Goal: Entertainment & Leisure: Browse casually

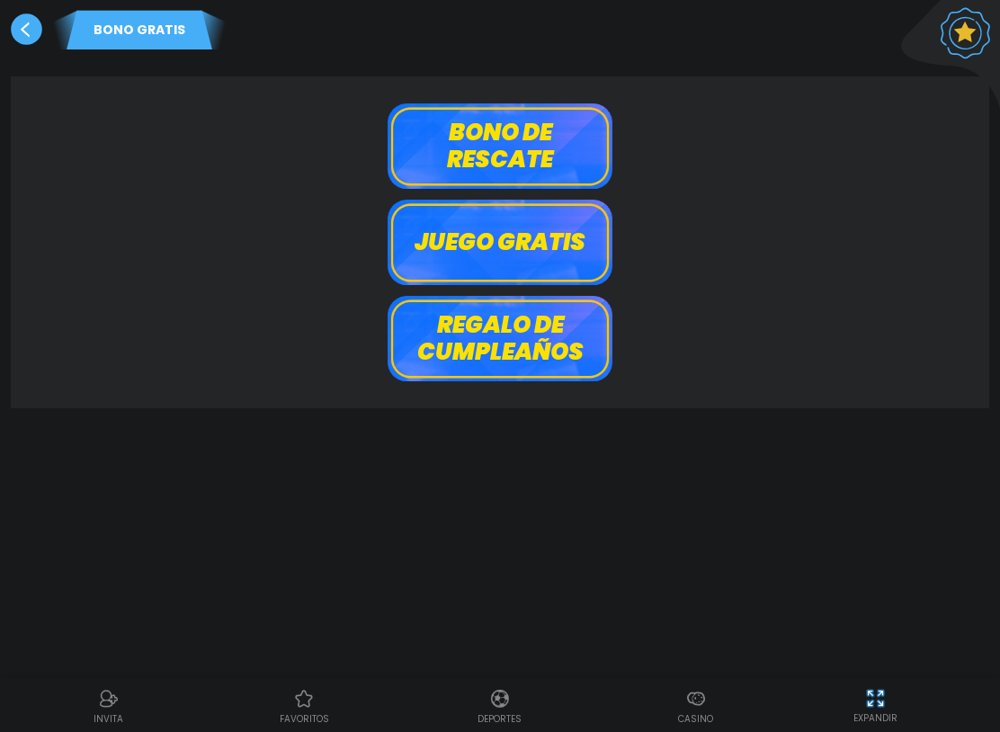
click at [25, 25] on use at bounding box center [26, 28] width 31 height 31
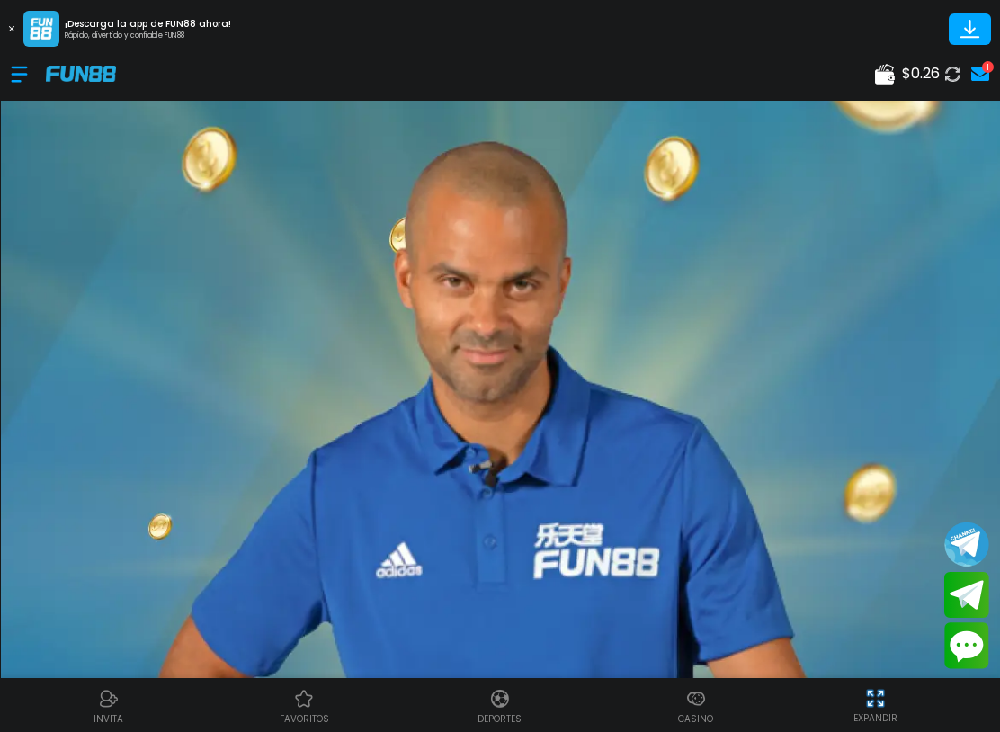
click at [27, 75] on div at bounding box center [28, 74] width 35 height 53
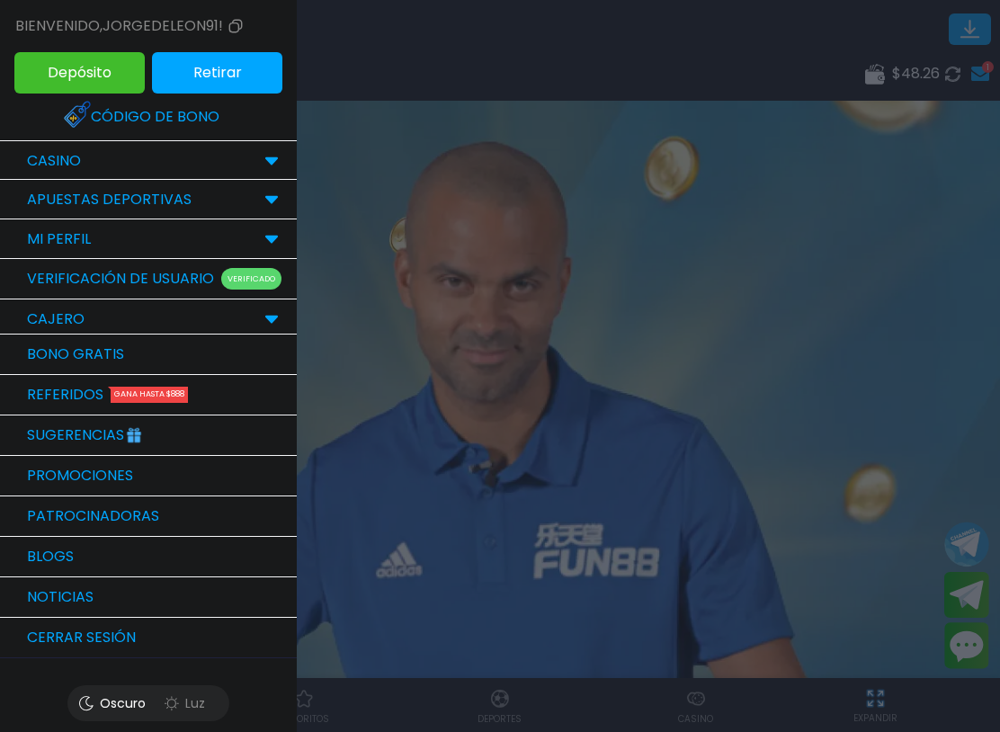
click at [243, 158] on div "CASINO" at bounding box center [148, 161] width 297 height 40
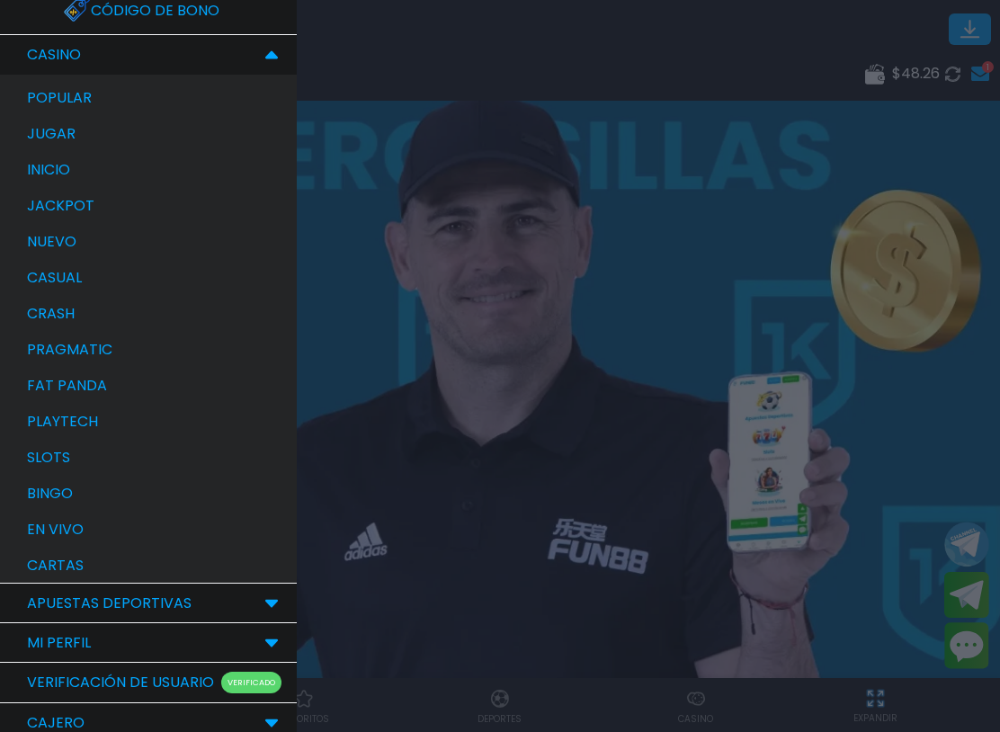
scroll to position [108, 0]
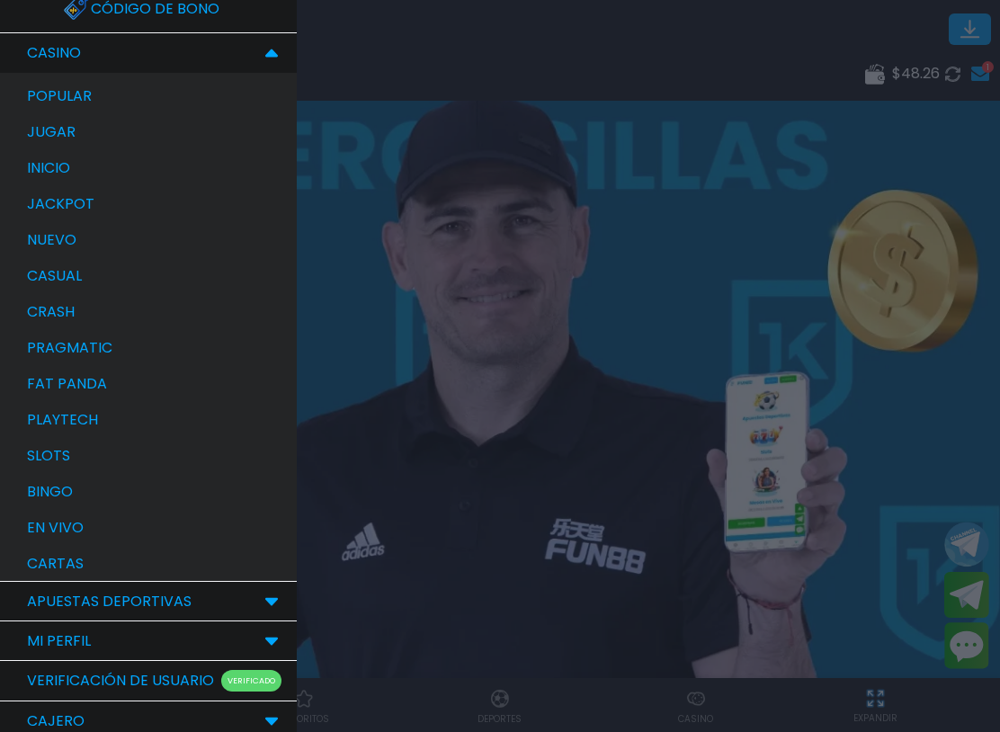
click at [128, 499] on div "bingo" at bounding box center [157, 492] width 279 height 36
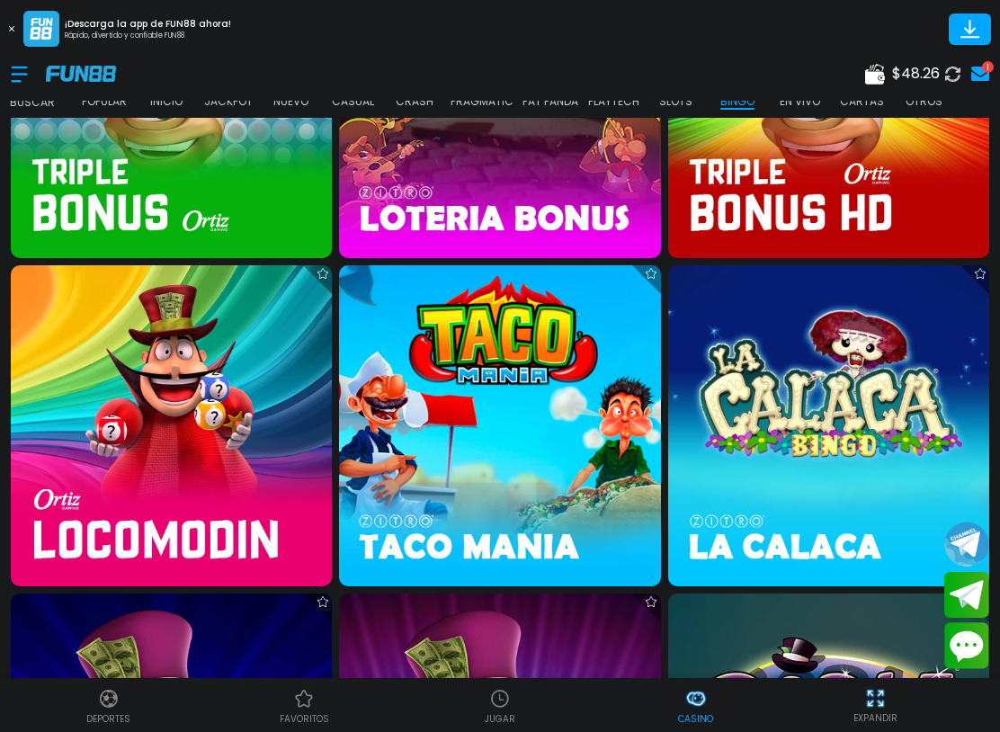
scroll to position [1189, 0]
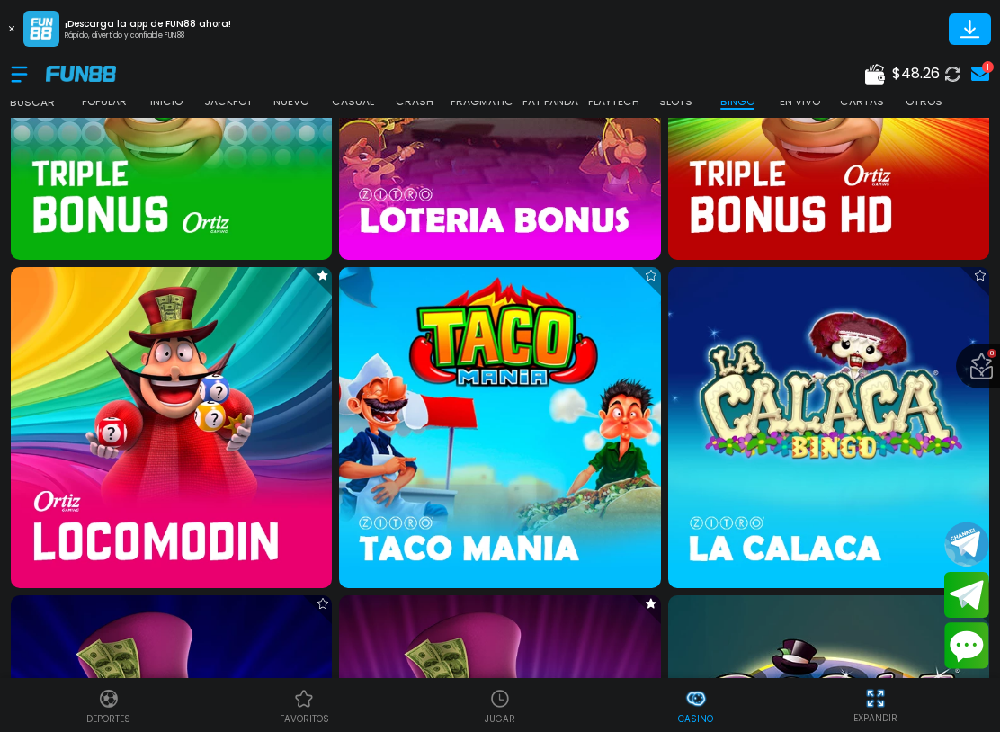
click at [823, 169] on img at bounding box center [828, 98] width 321 height 321
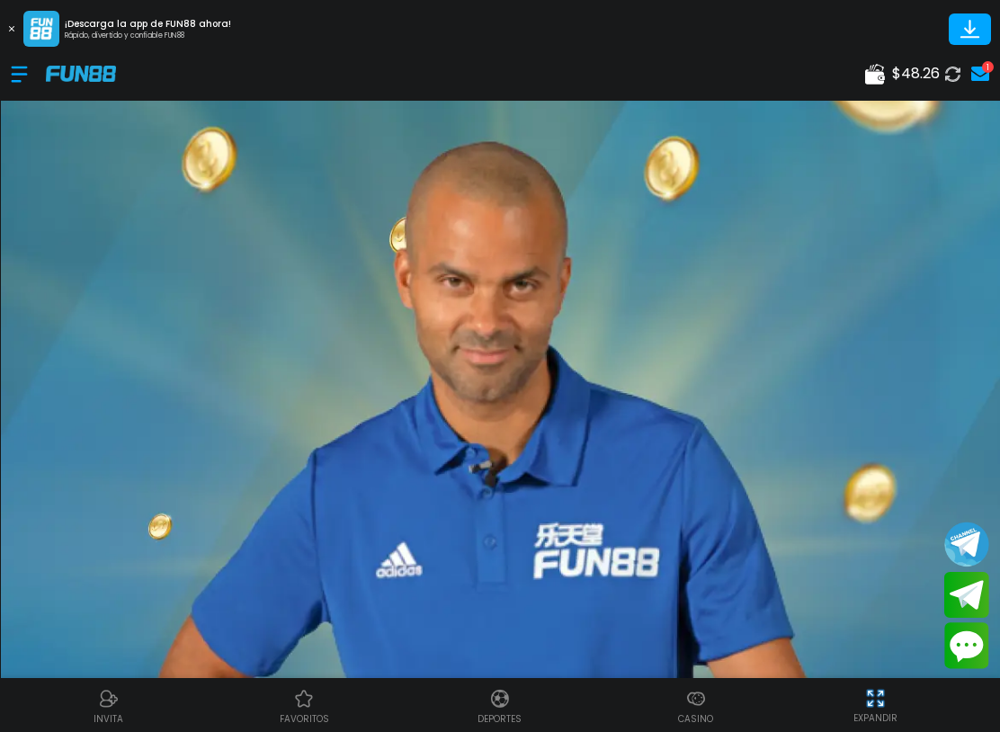
click at [23, 78] on div at bounding box center [28, 74] width 35 height 53
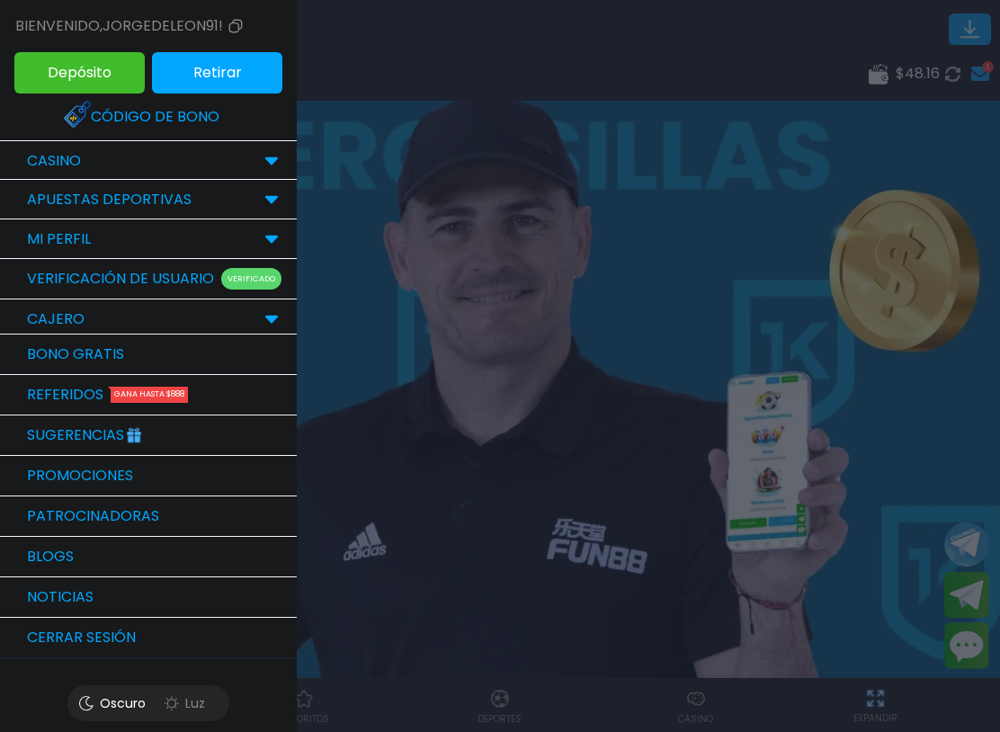
click at [257, 173] on div "CASINO" at bounding box center [148, 161] width 297 height 40
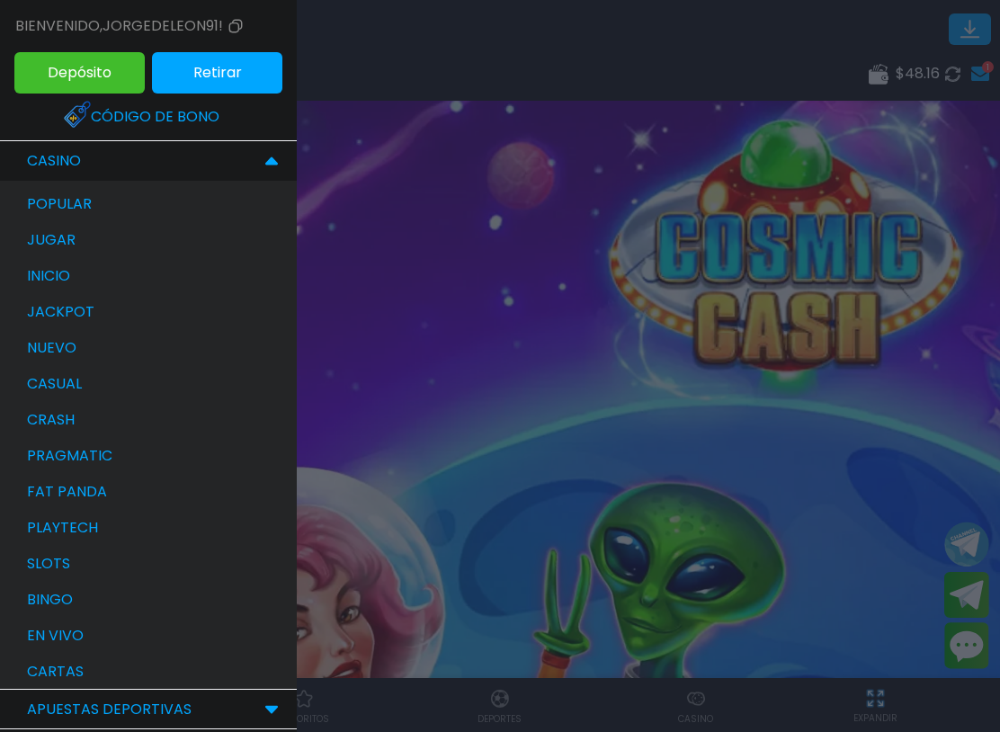
click at [102, 602] on div "bingo" at bounding box center [157, 600] width 279 height 36
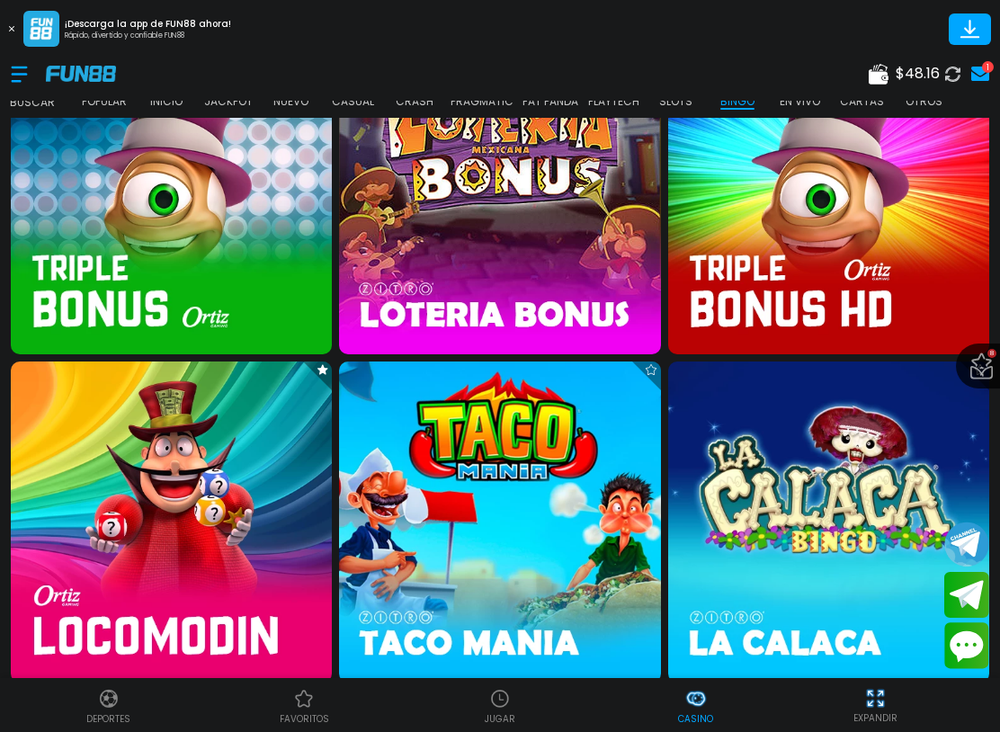
scroll to position [1095, 0]
click at [844, 213] on img at bounding box center [828, 192] width 321 height 321
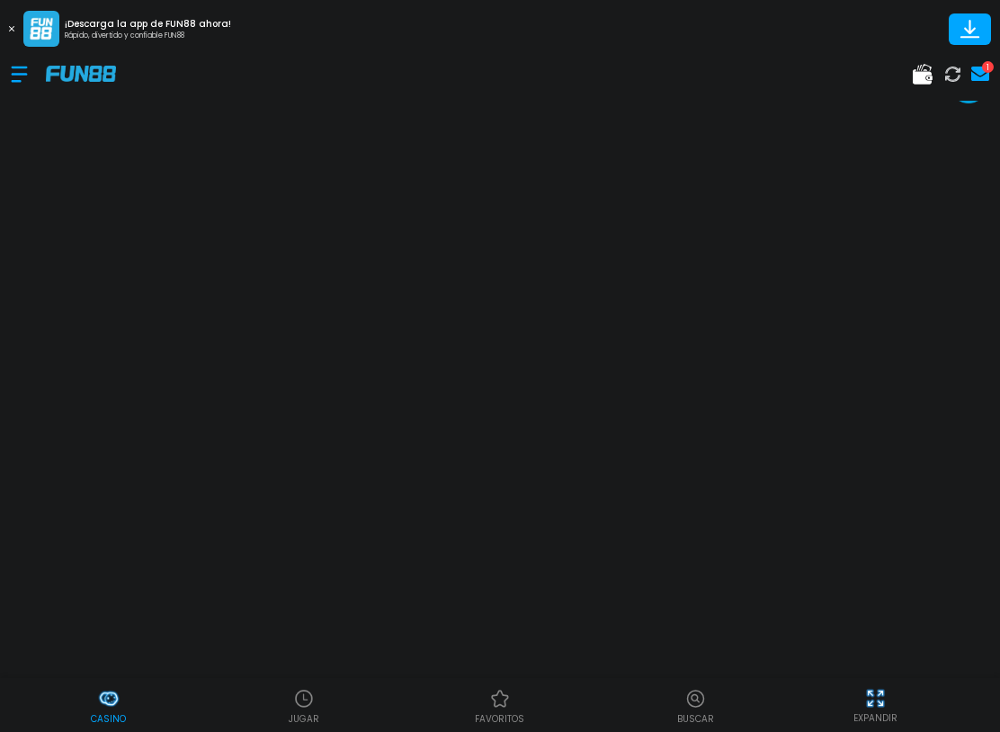
click at [27, 73] on div at bounding box center [28, 74] width 35 height 53
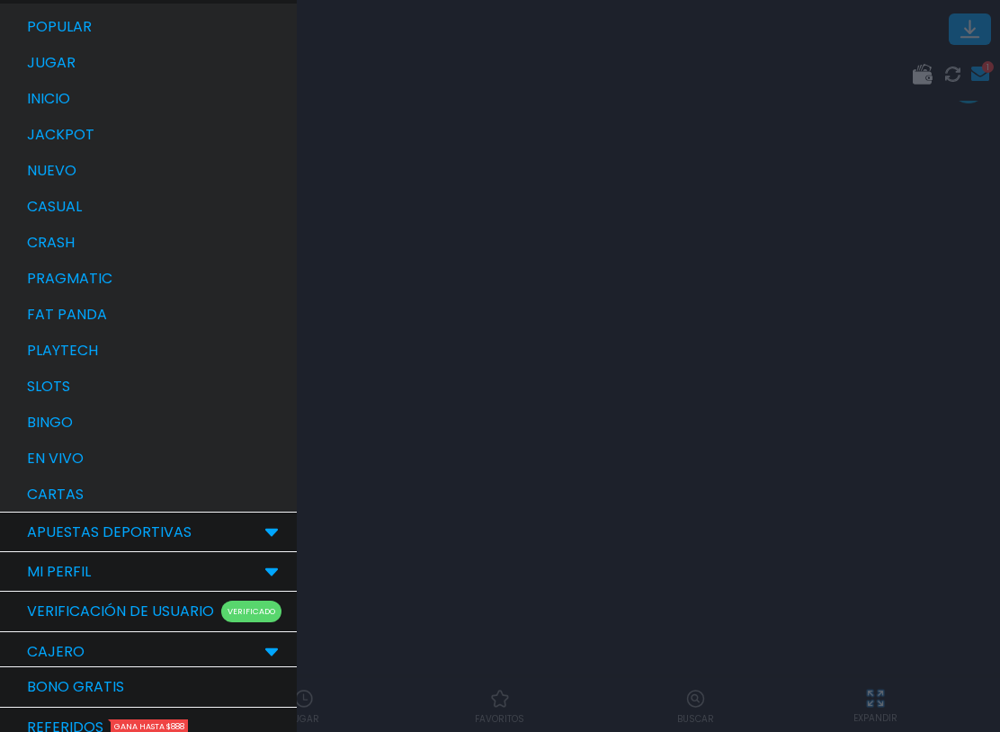
scroll to position [179, 0]
click at [148, 417] on div "bingo" at bounding box center [157, 421] width 279 height 36
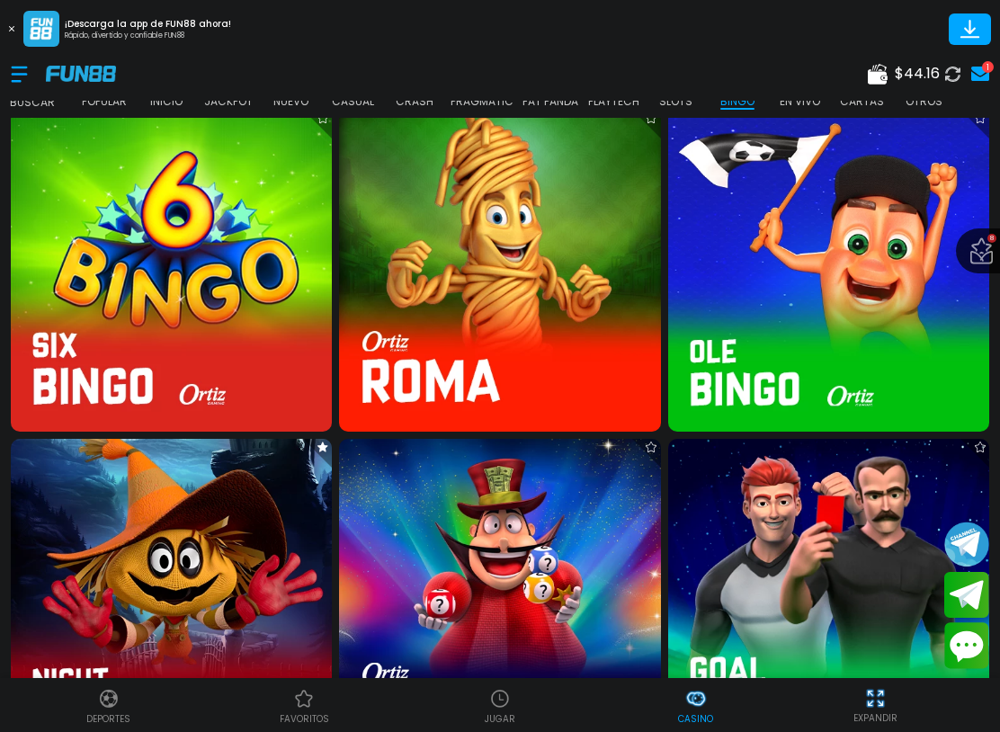
scroll to position [2989, 0]
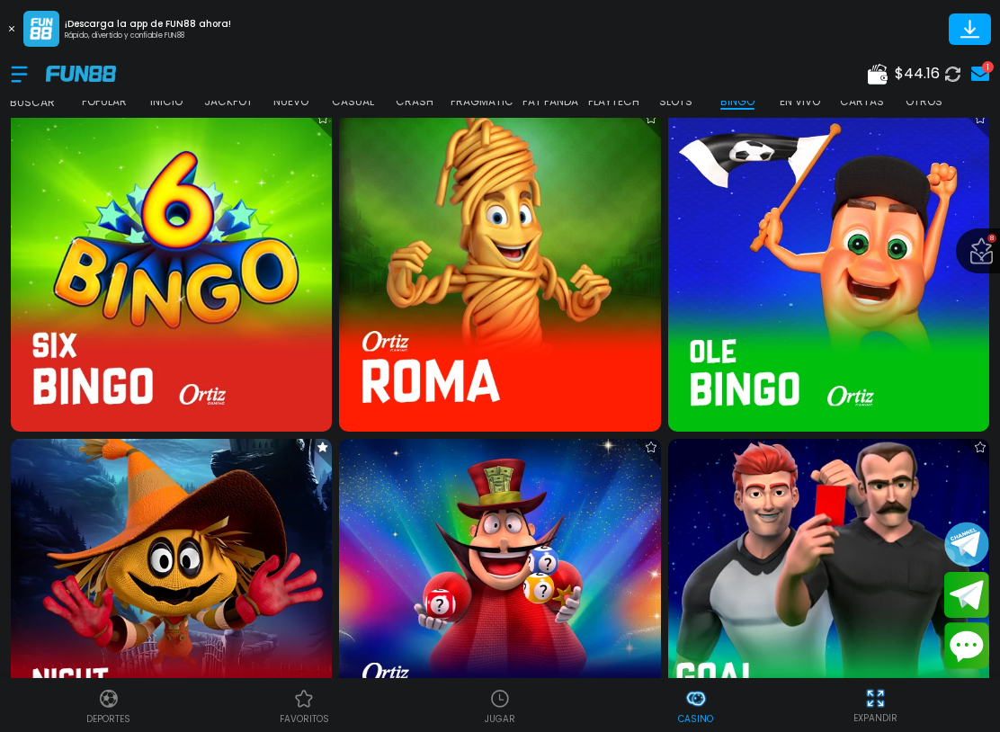
click at [884, 536] on img at bounding box center [829, 600] width 354 height 354
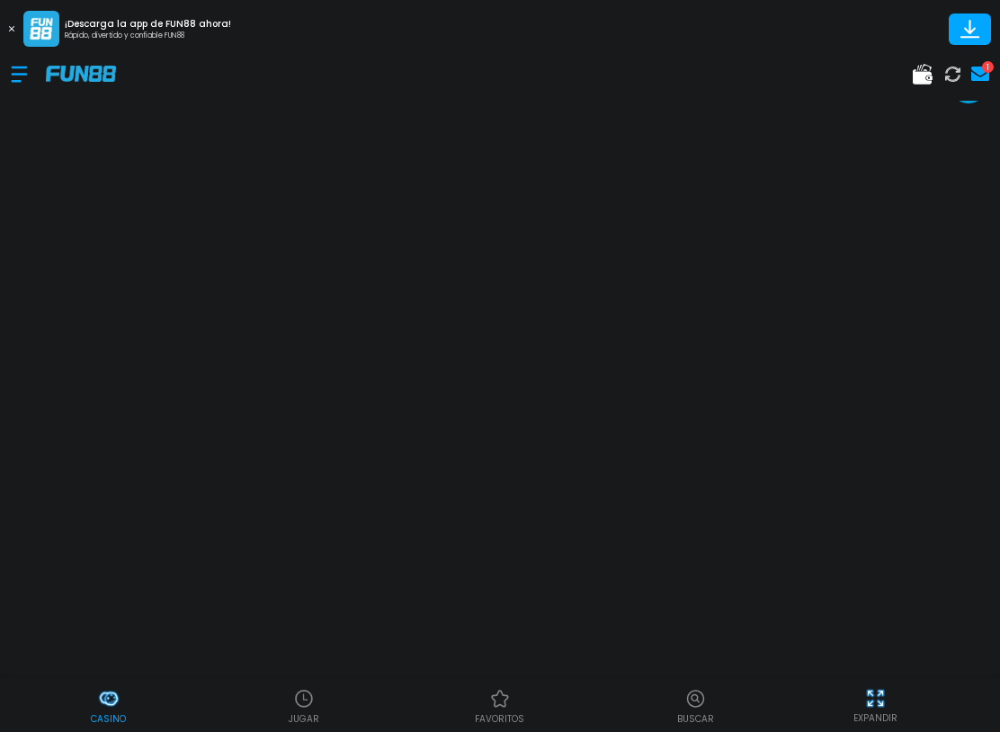
click at [11, 27] on icon at bounding box center [11, 28] width 5 height 5
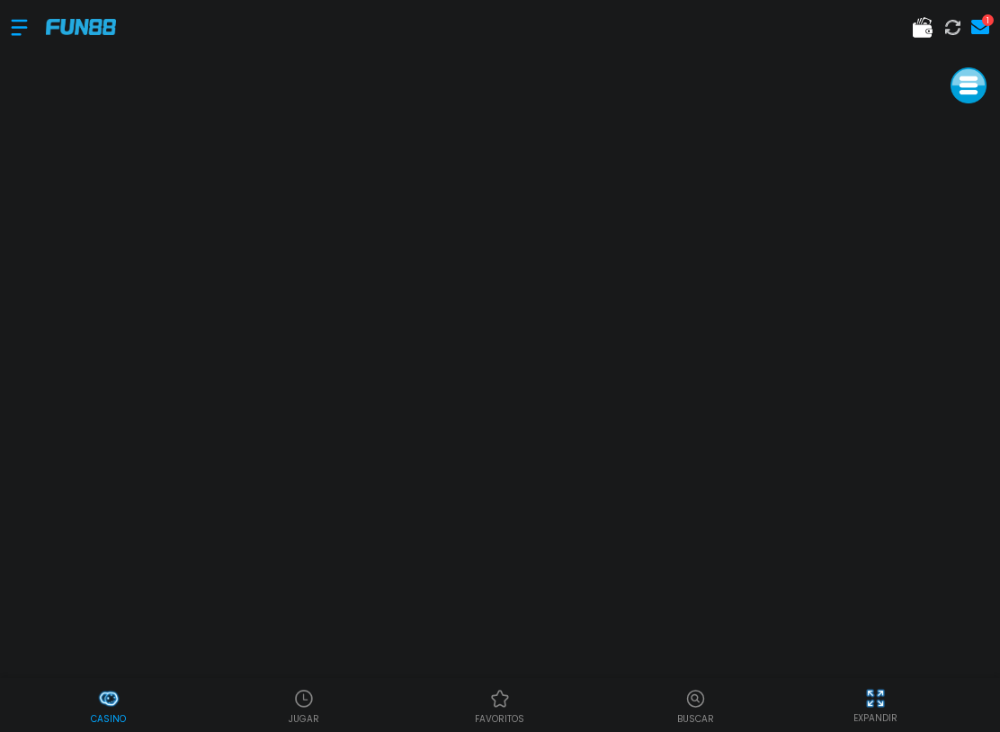
click at [26, 23] on div at bounding box center [28, 27] width 35 height 53
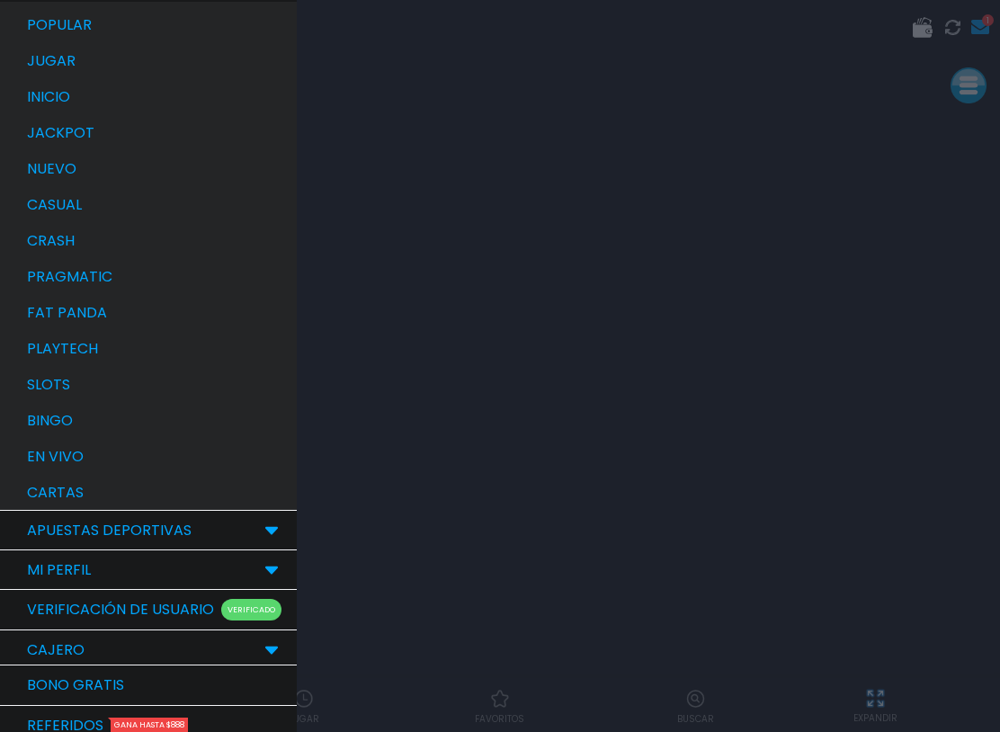
click at [42, 419] on p "bingo" at bounding box center [50, 421] width 46 height 22
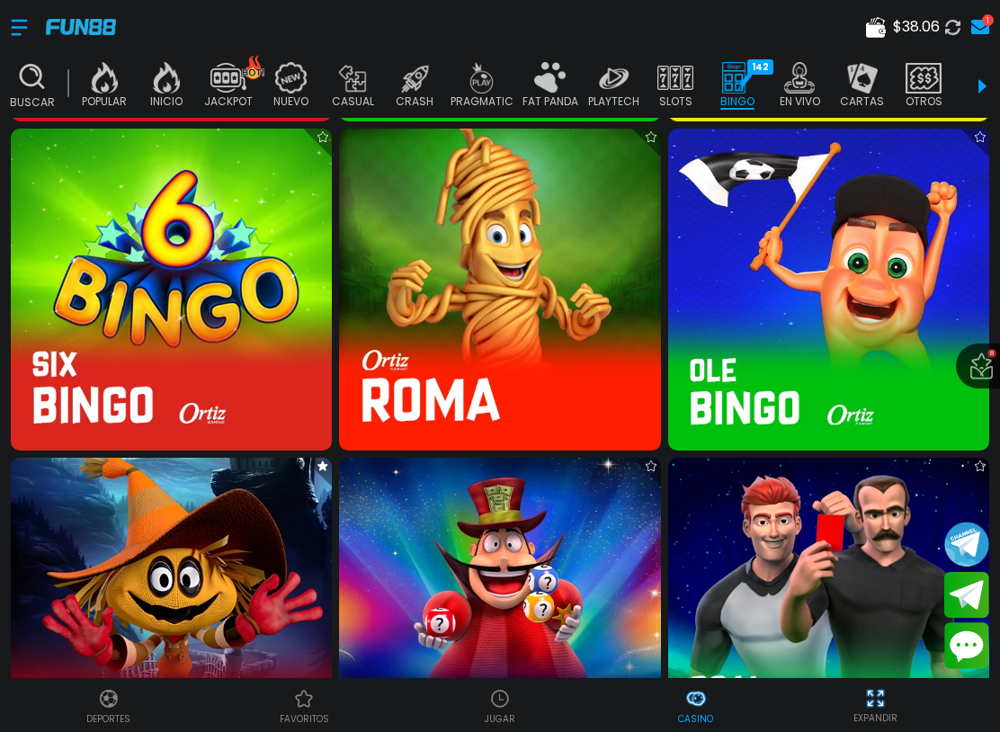
scroll to position [2971, 0]
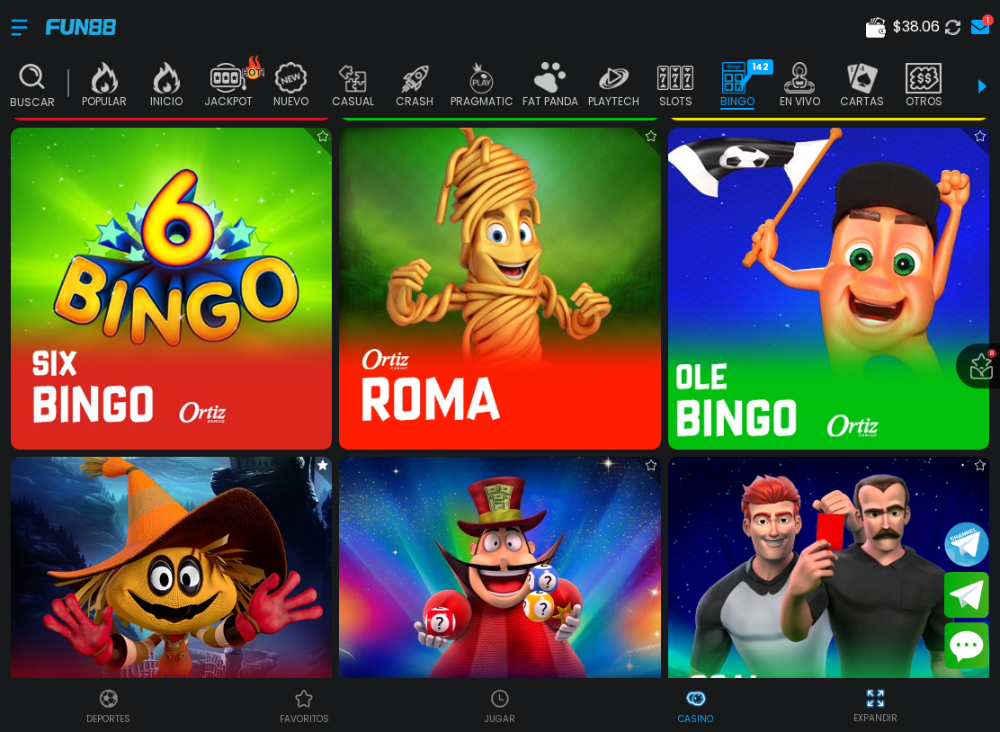
click at [825, 327] on img at bounding box center [829, 289] width 354 height 354
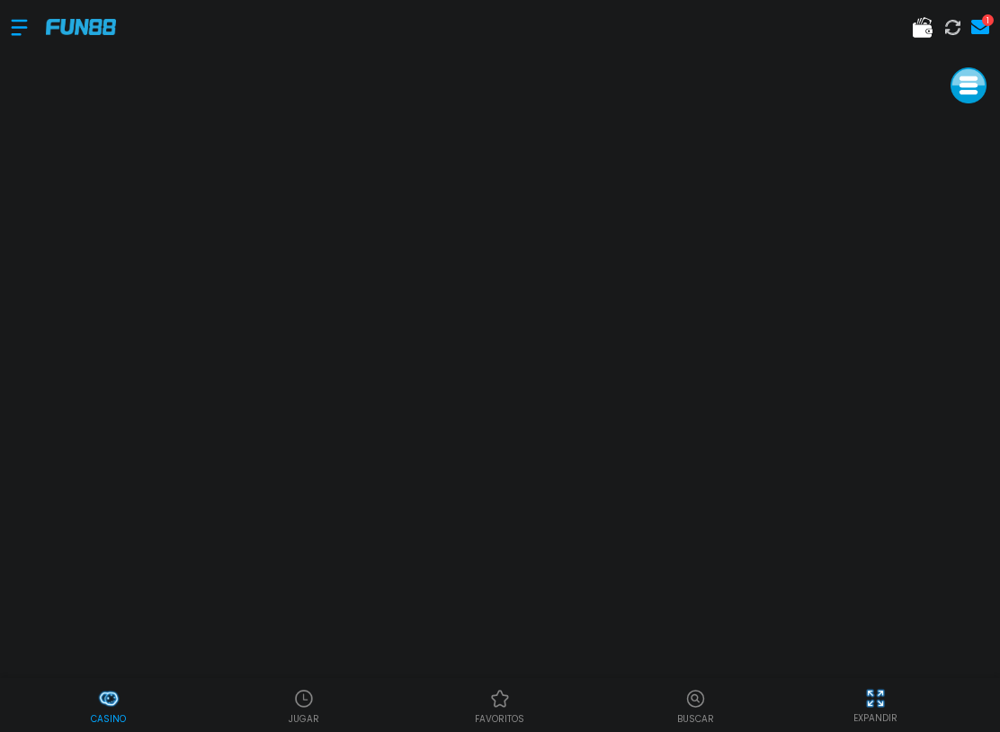
click at [25, 39] on div at bounding box center [28, 27] width 35 height 53
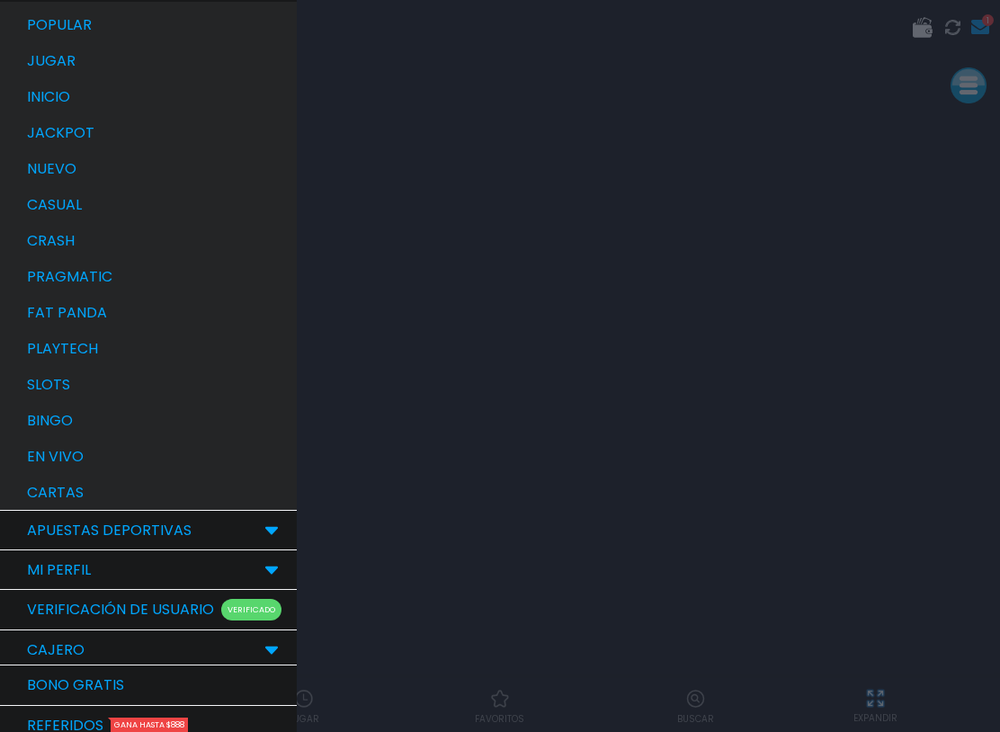
click at [112, 415] on div "bingo" at bounding box center [157, 421] width 279 height 36
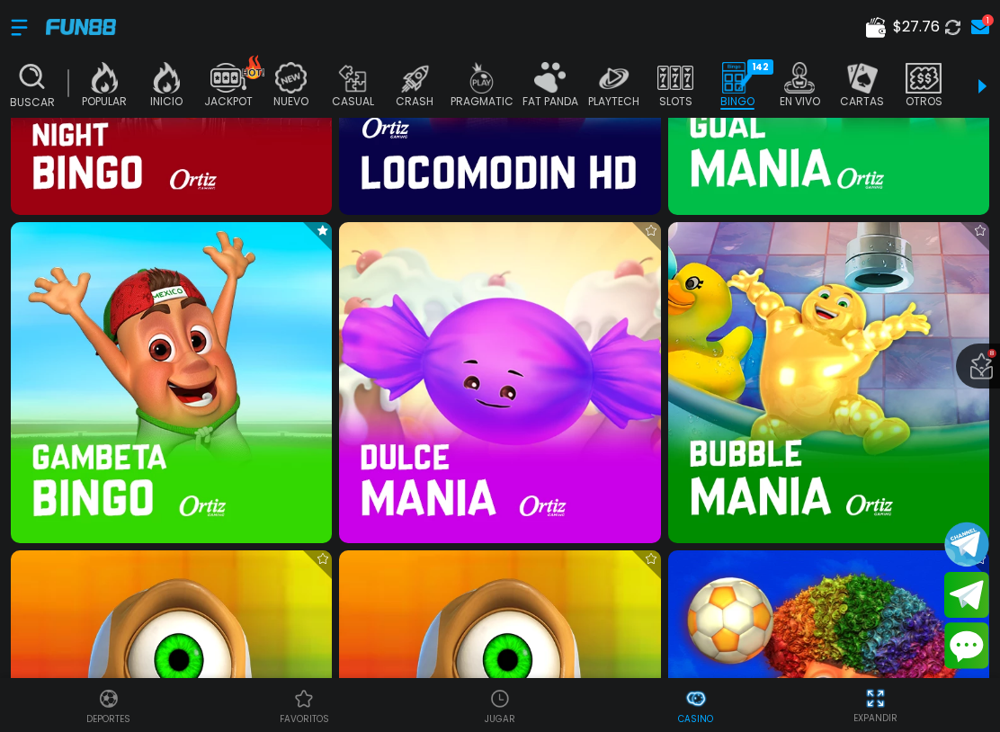
scroll to position [3535, 0]
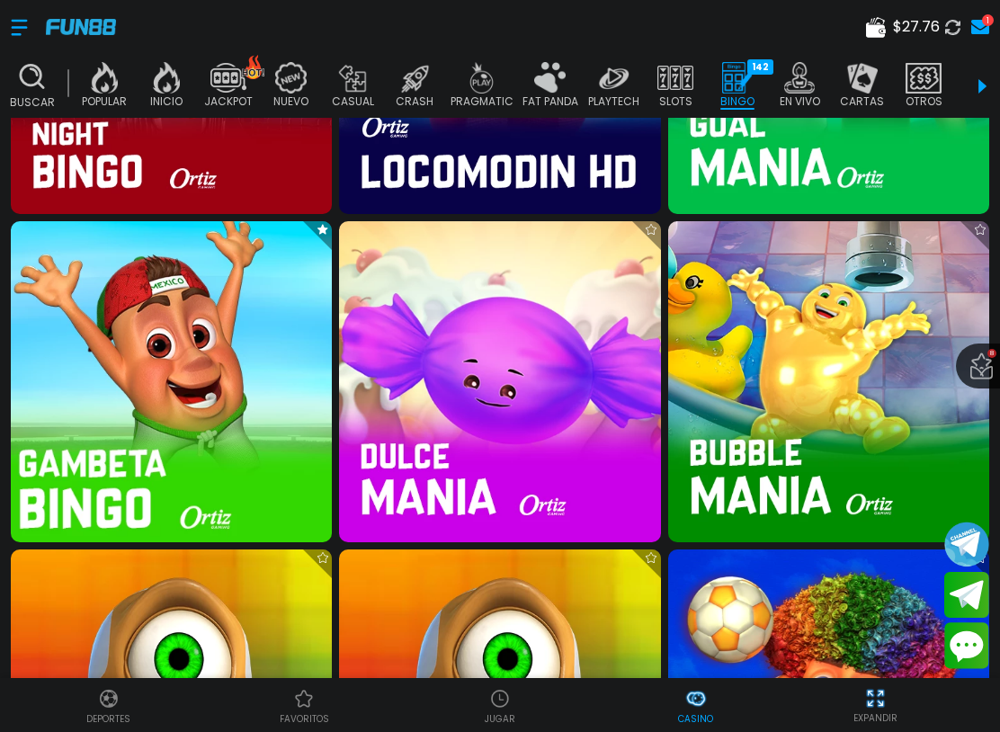
click at [241, 370] on img at bounding box center [172, 382] width 354 height 354
